Goal: Use online tool/utility: Utilize a website feature to perform a specific function

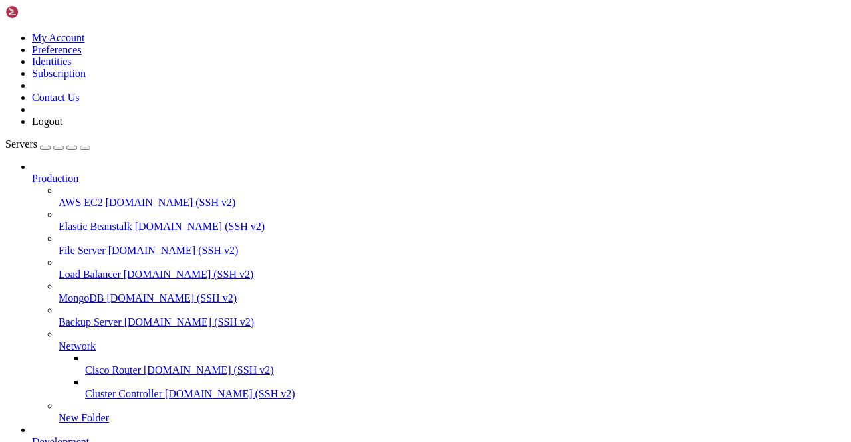
scroll to position [199, 0]
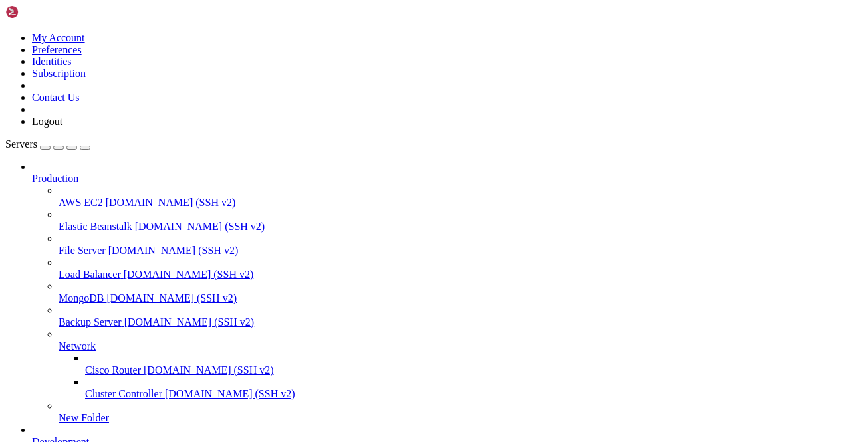
scroll to position [1303, 0]
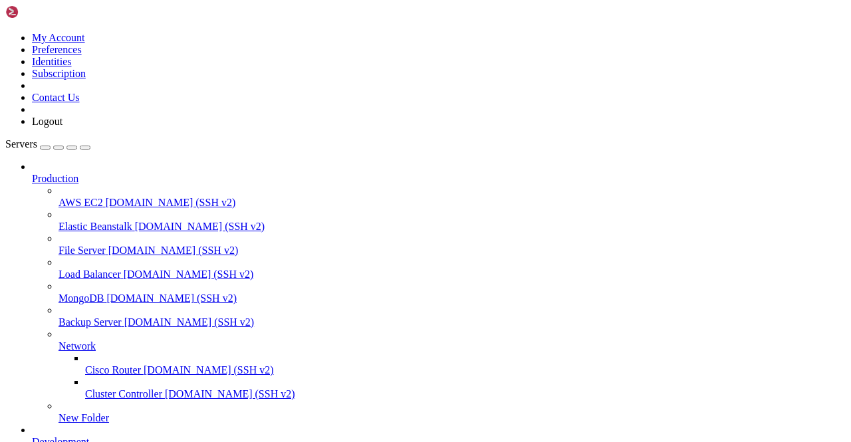
scroll to position [0, 0]
